Goal: Task Accomplishment & Management: Complete application form

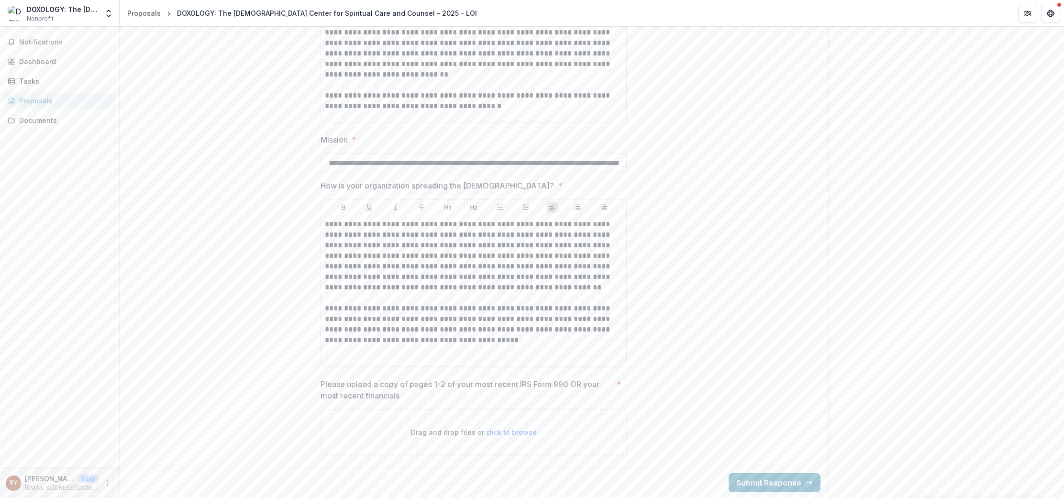
scroll to position [1420, 0]
click at [498, 432] on span "click to browse" at bounding box center [511, 432] width 51 height 8
type input "**********"
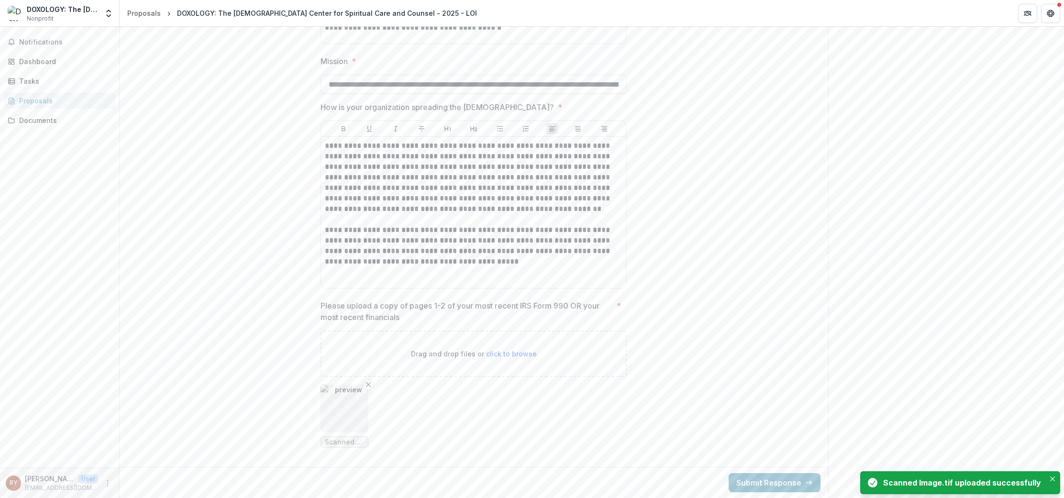
scroll to position [1498, 0]
click at [348, 405] on img "button" at bounding box center [345, 409] width 48 height 48
click at [348, 404] on img at bounding box center [532, 294] width 526 height 447
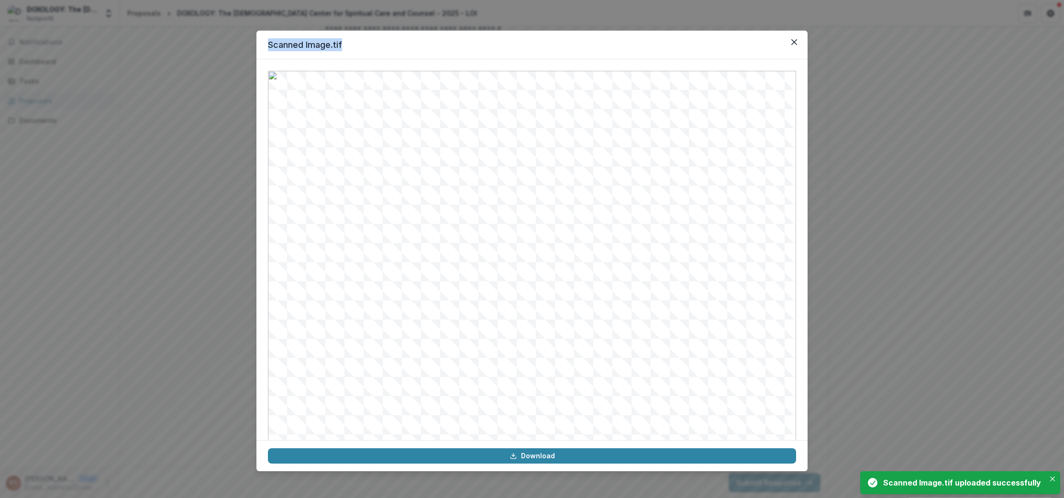
drag, startPoint x: 465, startPoint y: 49, endPoint x: 200, endPoint y: 29, distance: 265.4
click at [200, 28] on div "Scanned Image.tif Download" at bounding box center [532, 249] width 1064 height 498
drag, startPoint x: 423, startPoint y: 40, endPoint x: 368, endPoint y: 37, distance: 55.1
click at [368, 37] on header "Scanned Image.tif" at bounding box center [532, 45] width 551 height 29
drag, startPoint x: 576, startPoint y: 45, endPoint x: 472, endPoint y: 0, distance: 113.4
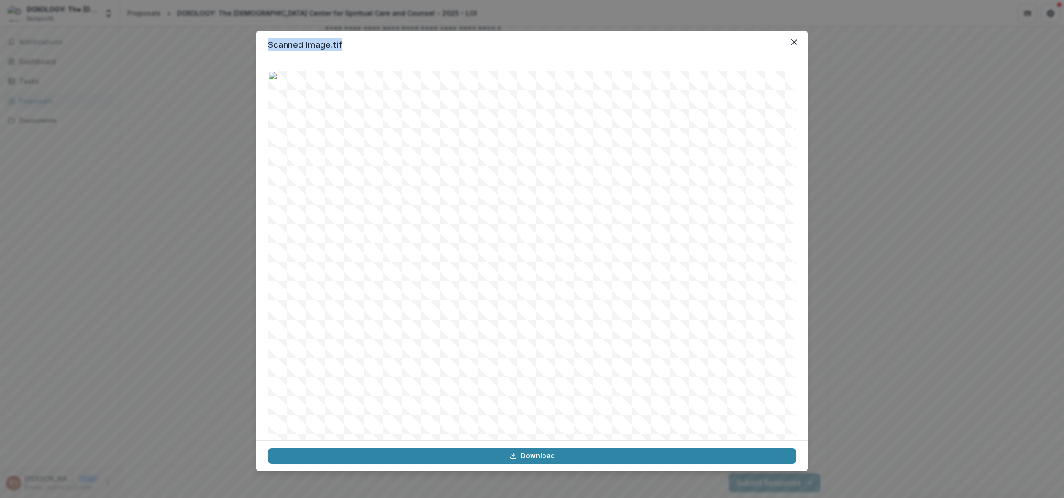
click at [463, 31] on header "Scanned Image.tif" at bounding box center [532, 45] width 551 height 29
drag, startPoint x: 155, startPoint y: 83, endPoint x: 94, endPoint y: 16, distance: 90.5
click at [144, 68] on div "Scanned Image.tif Download" at bounding box center [532, 249] width 1064 height 498
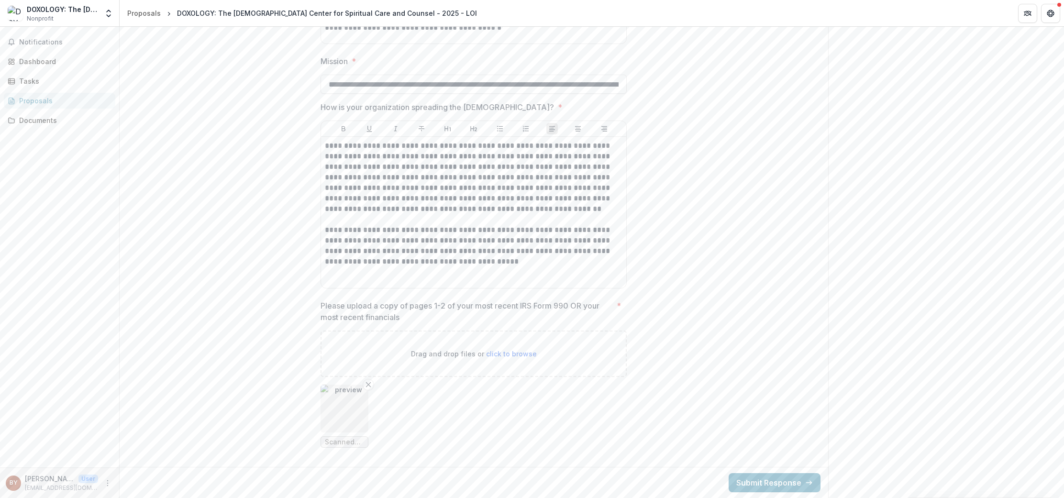
click at [510, 353] on span "click to browse" at bounding box center [511, 354] width 51 height 8
type input "**********"
click at [398, 408] on img "button" at bounding box center [396, 409] width 48 height 48
click at [397, 408] on img at bounding box center [532, 294] width 523 height 443
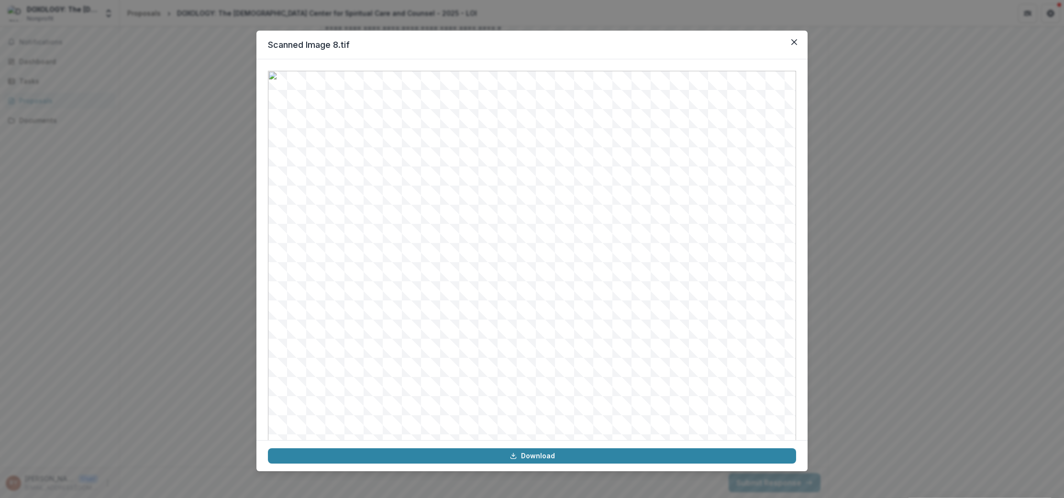
click at [794, 41] on icon "Close" at bounding box center [795, 42] width 6 height 6
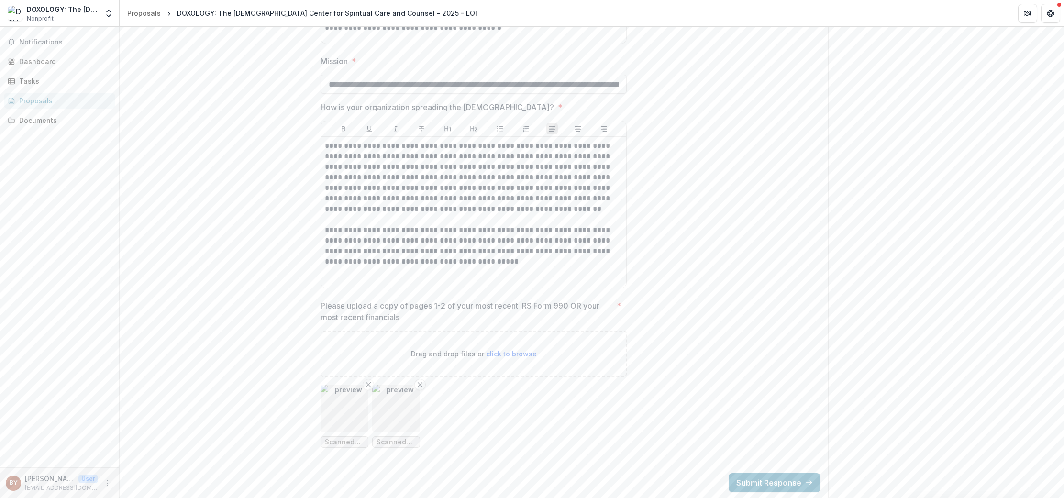
click at [421, 385] on icon "Remove File" at bounding box center [420, 385] width 8 height 8
click at [503, 356] on span "click to browse" at bounding box center [511, 354] width 51 height 8
type input "**********"
click at [347, 411] on img "button" at bounding box center [345, 409] width 48 height 48
click at [347, 411] on img at bounding box center [531, 295] width 525 height 446
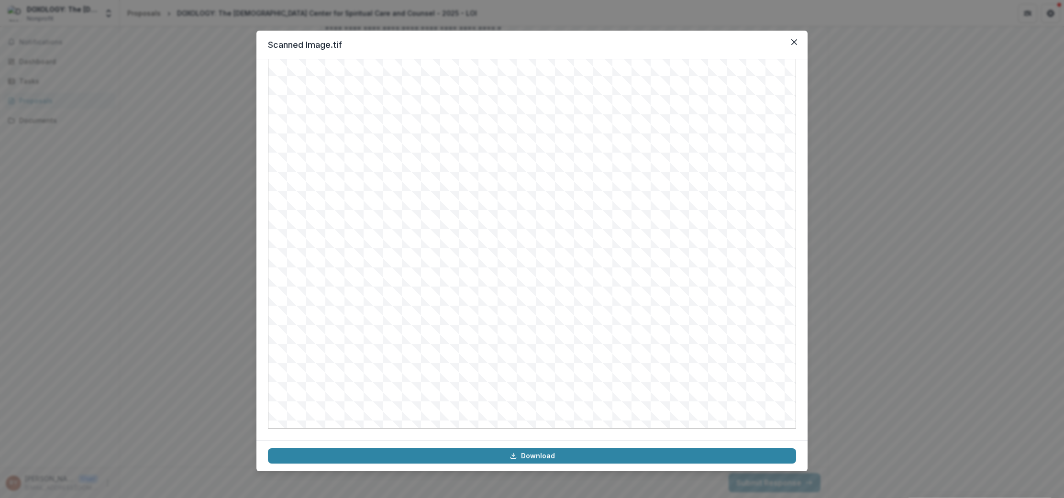
drag, startPoint x: 805, startPoint y: 190, endPoint x: 575, endPoint y: 123, distance: 239.4
click at [795, 110] on div at bounding box center [532, 249] width 551 height 381
click at [797, 43] on icon "Close" at bounding box center [795, 42] width 6 height 6
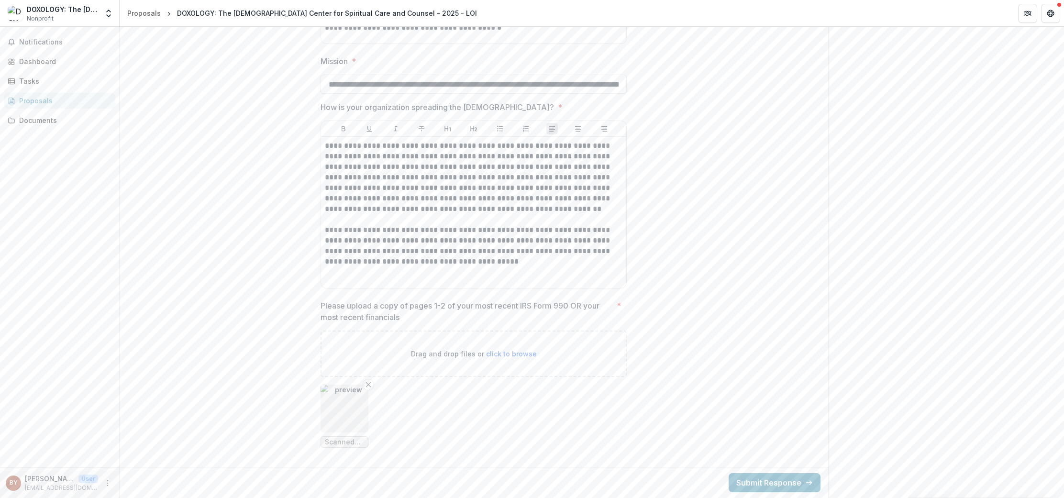
click at [507, 355] on span "click to browse" at bounding box center [511, 354] width 51 height 8
type input "**********"
click at [395, 411] on img "button" at bounding box center [396, 409] width 48 height 48
click at [395, 411] on img at bounding box center [531, 292] width 505 height 429
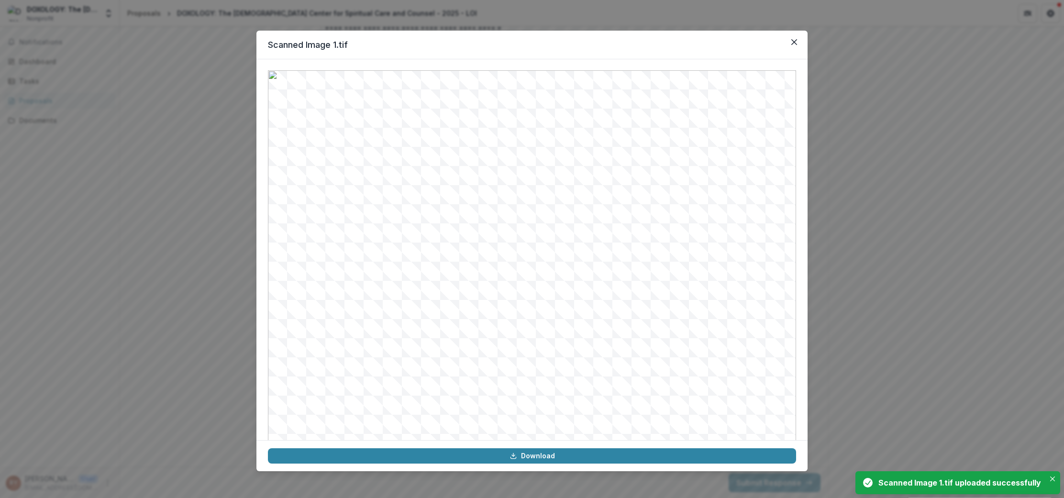
scroll to position [0, 0]
drag, startPoint x: 901, startPoint y: 127, endPoint x: 891, endPoint y: 135, distance: 12.6
click at [901, 127] on div "Scanned Image 1.tif Download" at bounding box center [532, 249] width 1064 height 498
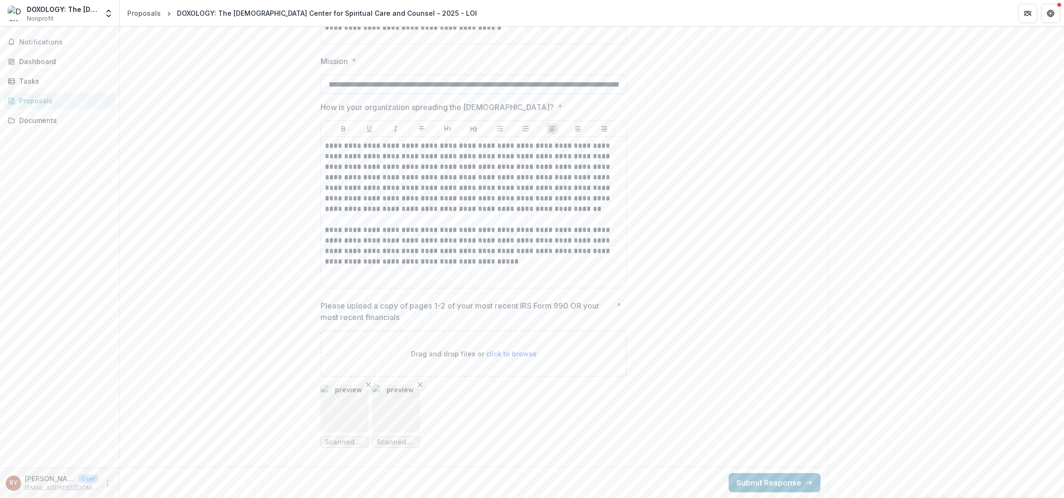
click at [348, 338] on div "Drag and drop files or click to browse" at bounding box center [474, 354] width 306 height 46
drag, startPoint x: 714, startPoint y: 400, endPoint x: 712, endPoint y: 404, distance: 5.4
drag, startPoint x: 285, startPoint y: 67, endPoint x: 278, endPoint y: 67, distance: 6.7
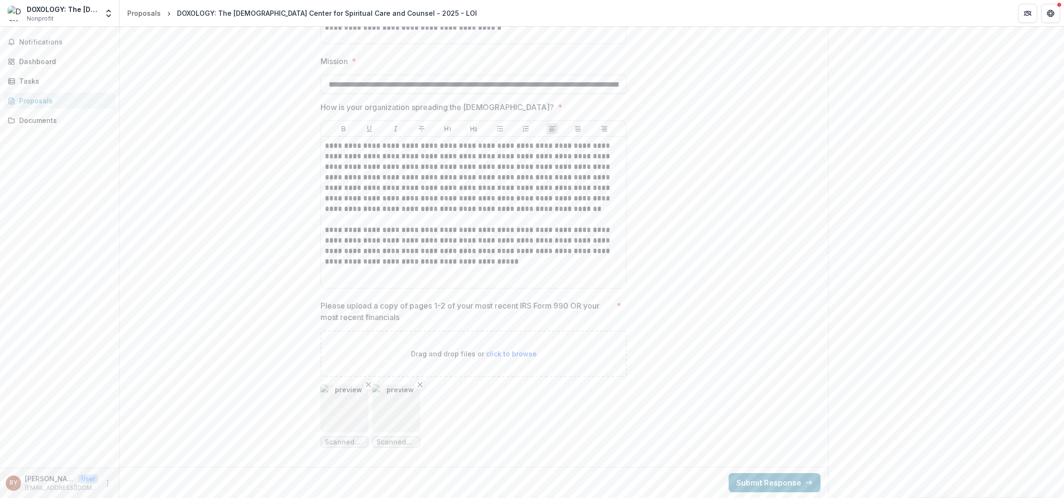
click at [539, 407] on ul "Scanned Image.tif Scanned Image 1.tif" at bounding box center [474, 416] width 306 height 63
click at [454, 343] on div "Drag and drop files or click to browse" at bounding box center [474, 354] width 306 height 46
